Goal: Task Accomplishment & Management: Manage account settings

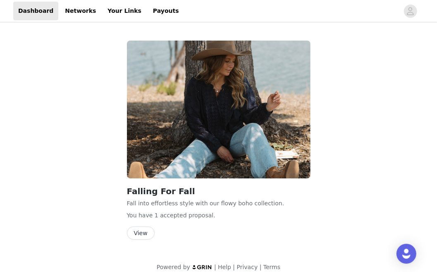
scroll to position [9, 0]
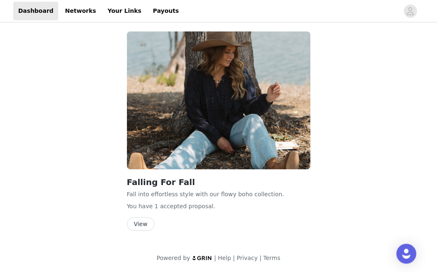
click at [139, 221] on button "View" at bounding box center [141, 223] width 28 height 13
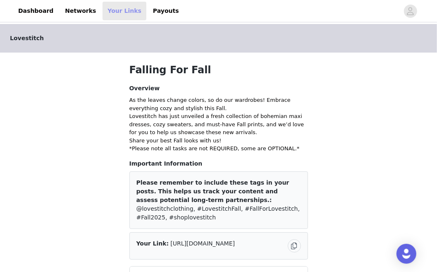
click at [114, 11] on link "Your Links" at bounding box center [124, 11] width 44 height 19
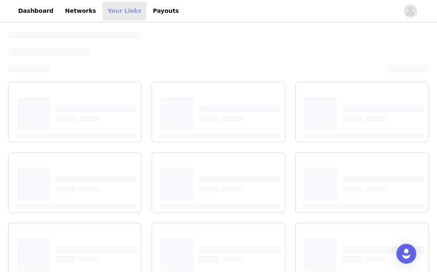
select select "12"
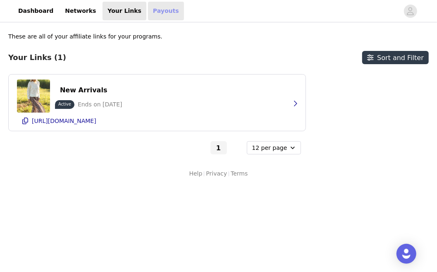
click at [150, 9] on link "Payouts" at bounding box center [166, 11] width 36 height 19
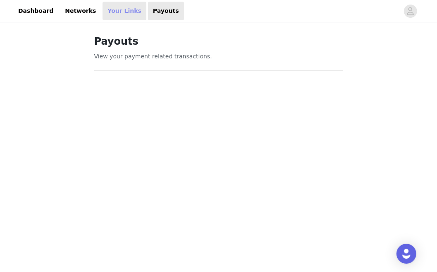
click at [110, 10] on link "Your Links" at bounding box center [124, 11] width 44 height 19
select select "12"
